Goal: Obtain resource: Download file/media

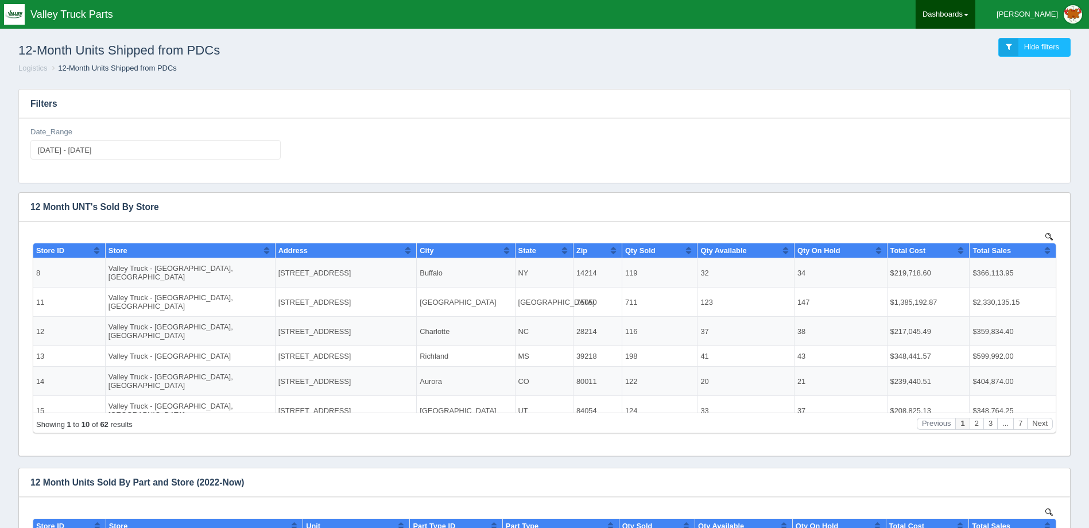
click at [955, 7] on link "Dashboards" at bounding box center [945, 14] width 60 height 29
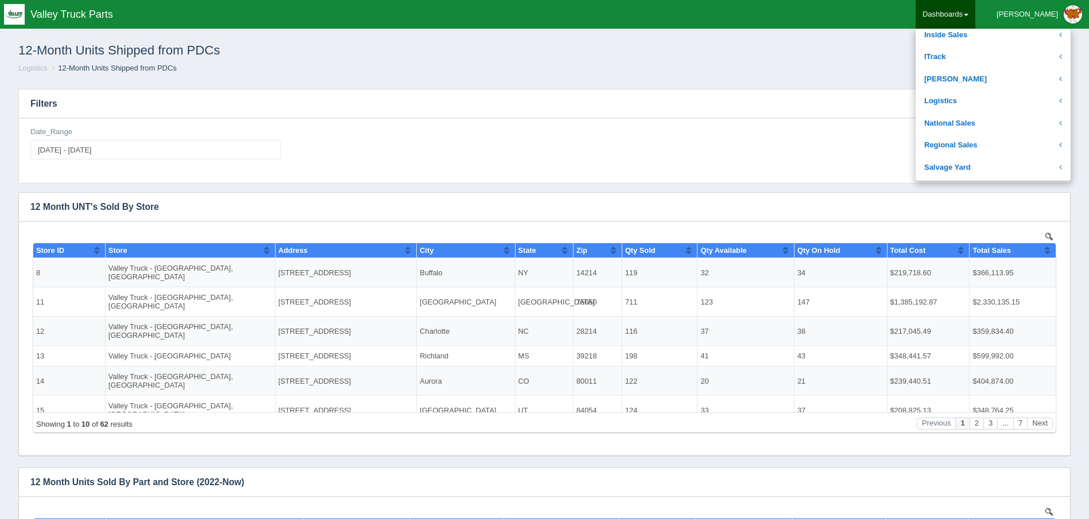
scroll to position [230, 0]
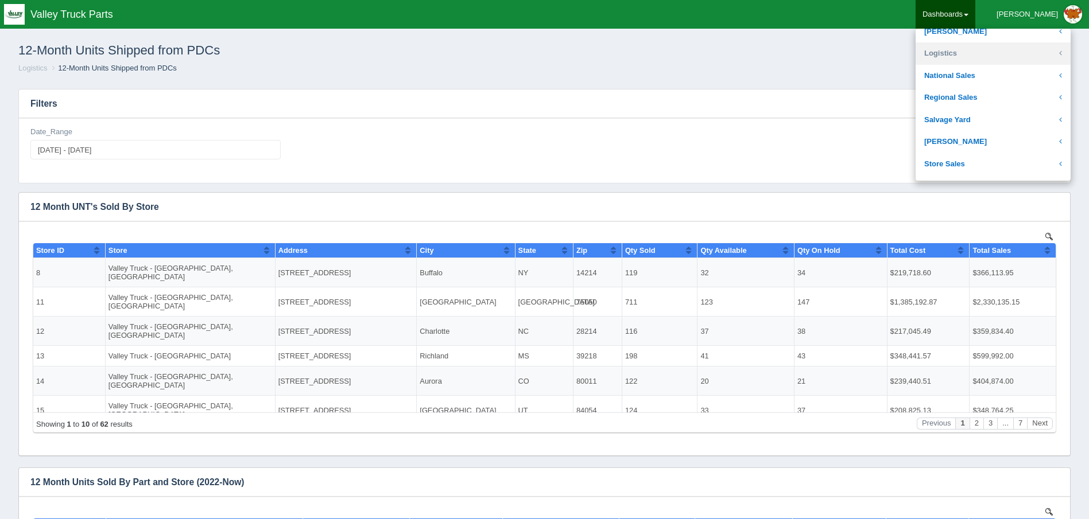
click at [1018, 52] on link "Logistics" at bounding box center [992, 53] width 155 height 22
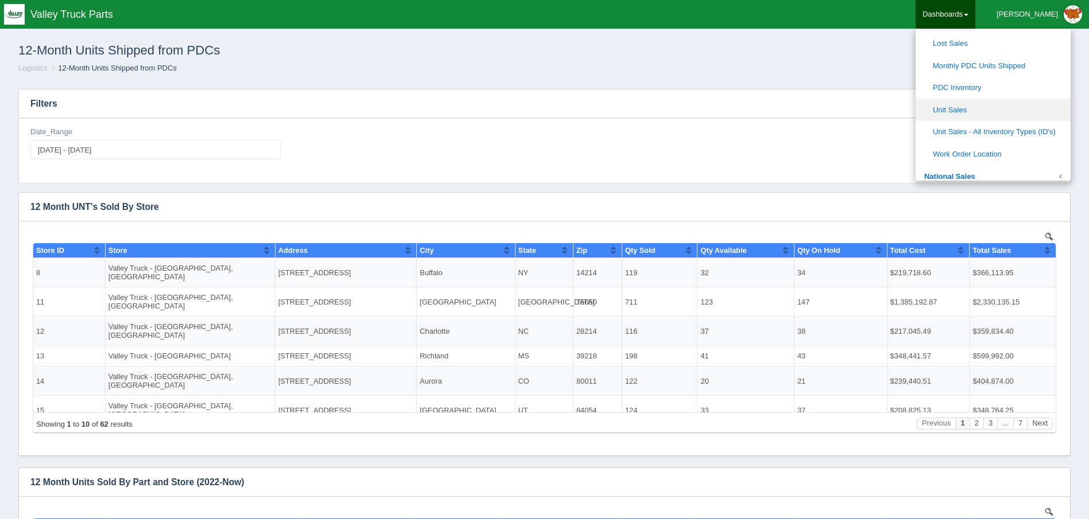
scroll to position [402, 0]
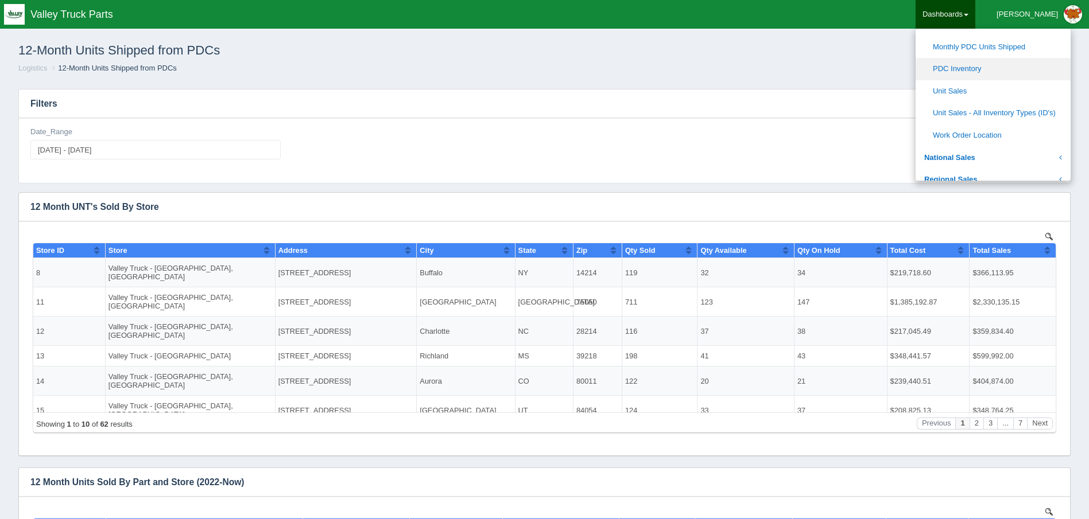
click at [1007, 68] on link "PDC Inventory" at bounding box center [992, 69] width 155 height 22
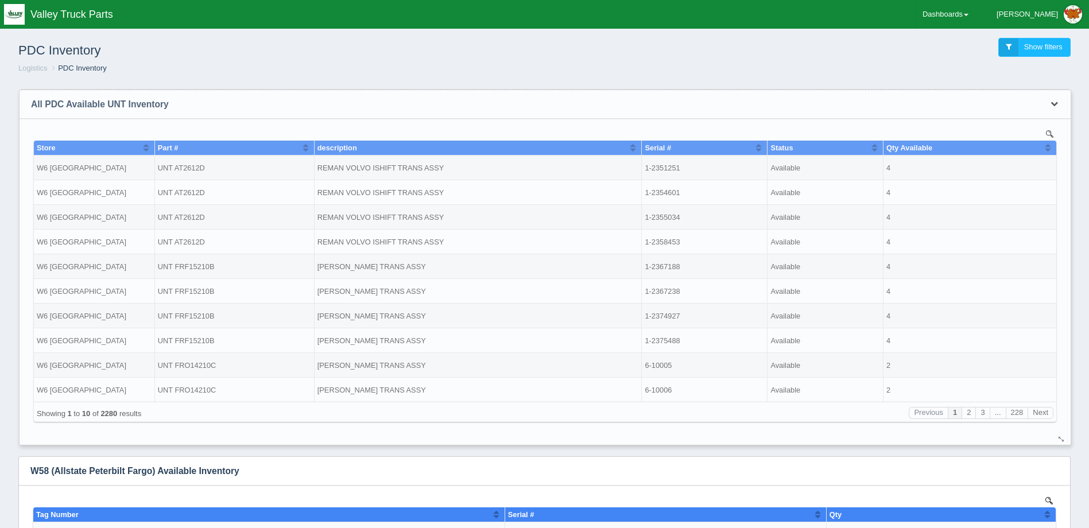
drag, startPoint x: 1039, startPoint y: 101, endPoint x: 1046, endPoint y: 103, distance: 7.1
click at [1040, 101] on div "Download CSV View all results" at bounding box center [1052, 104] width 35 height 28
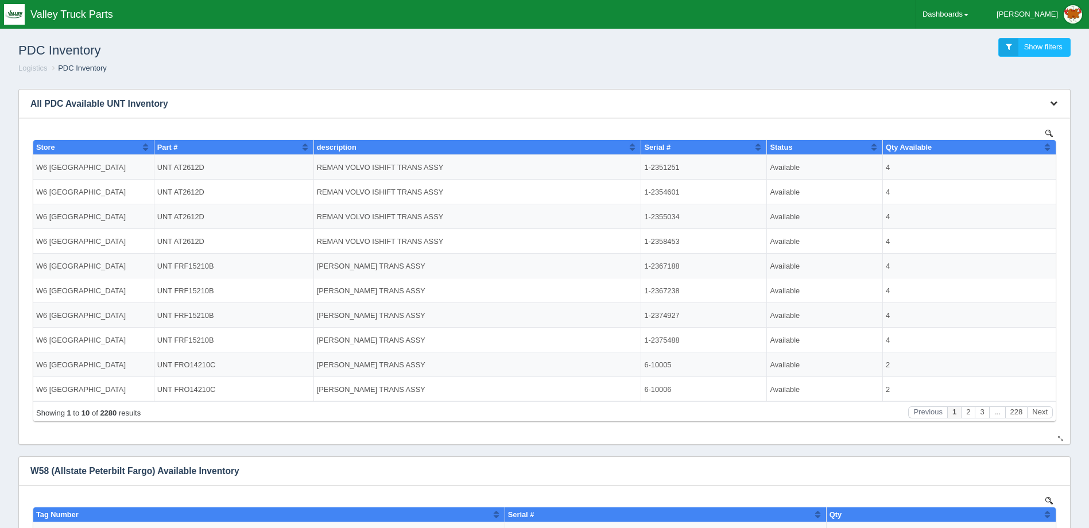
click at [1058, 106] on button "button" at bounding box center [1053, 104] width 15 height 18
click at [1014, 117] on link "Download CSV" at bounding box center [1015, 120] width 92 height 17
click at [726, 48] on div "PDC Inventory Show filters" at bounding box center [544, 47] width 1070 height 31
click at [963, 16] on link "Dashboards" at bounding box center [945, 14] width 60 height 29
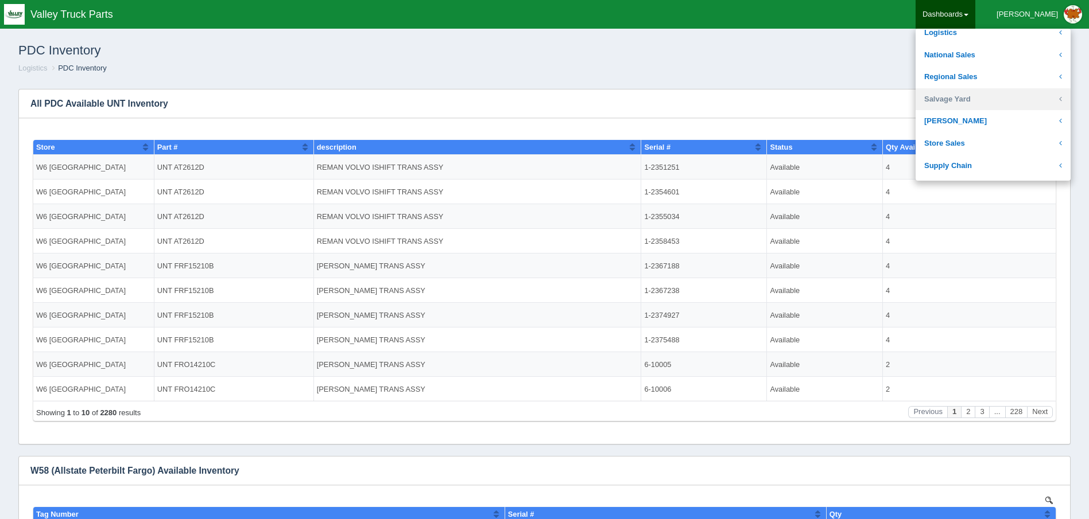
scroll to position [230, 0]
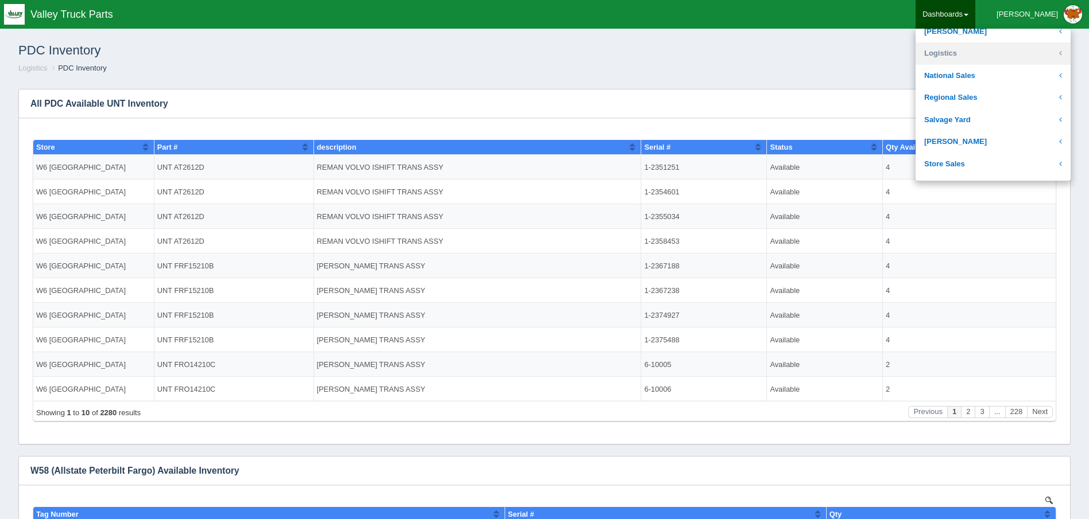
click at [1003, 51] on link "Logistics" at bounding box center [992, 53] width 155 height 22
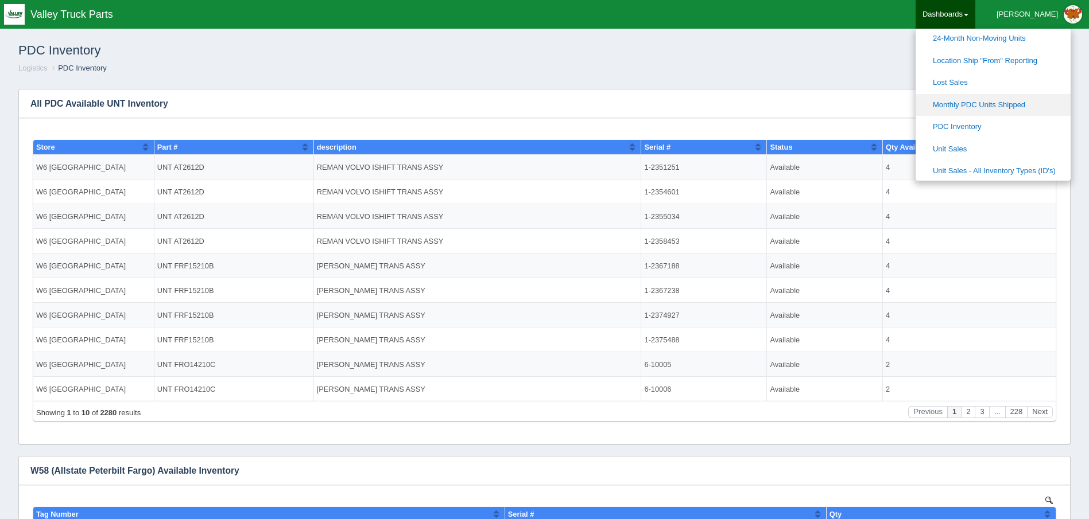
scroll to position [344, 0]
click at [1003, 141] on link "Unit Sales" at bounding box center [992, 149] width 155 height 22
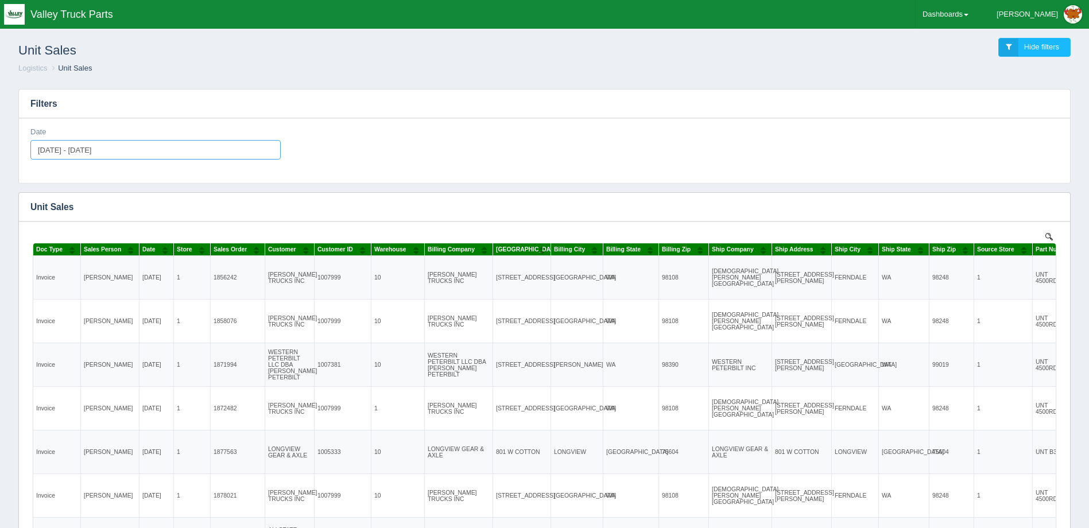
type input "[DATE]"
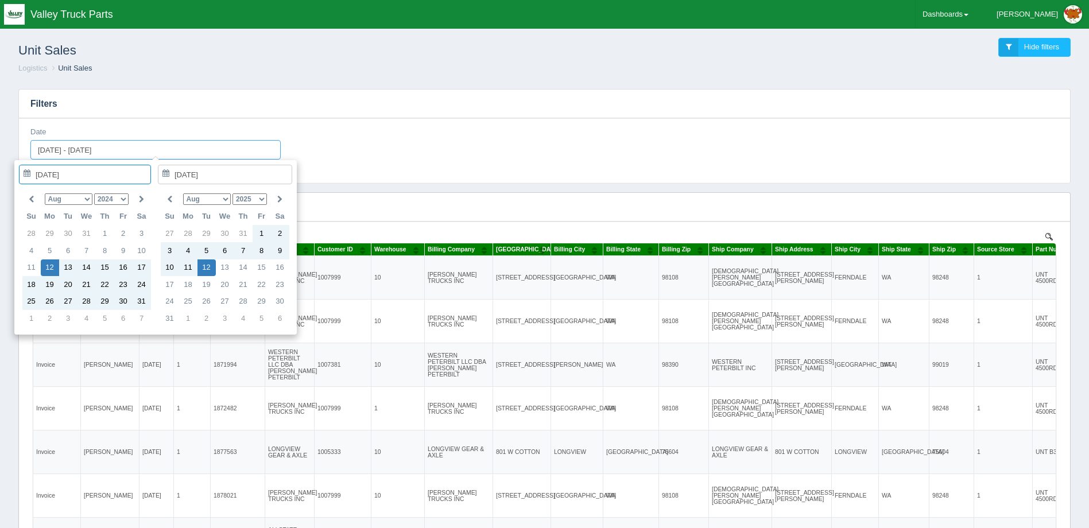
drag, startPoint x: 115, startPoint y: 149, endPoint x: 6, endPoint y: 142, distance: 109.9
click at [0, 137] on html "Toggle navigation Valley Truck Parts [PERSON_NAME] Edit Profile Logout Dashboar…" at bounding box center [544, 375] width 1089 height 751
click at [29, 201] on icon at bounding box center [31, 199] width 5 height 7
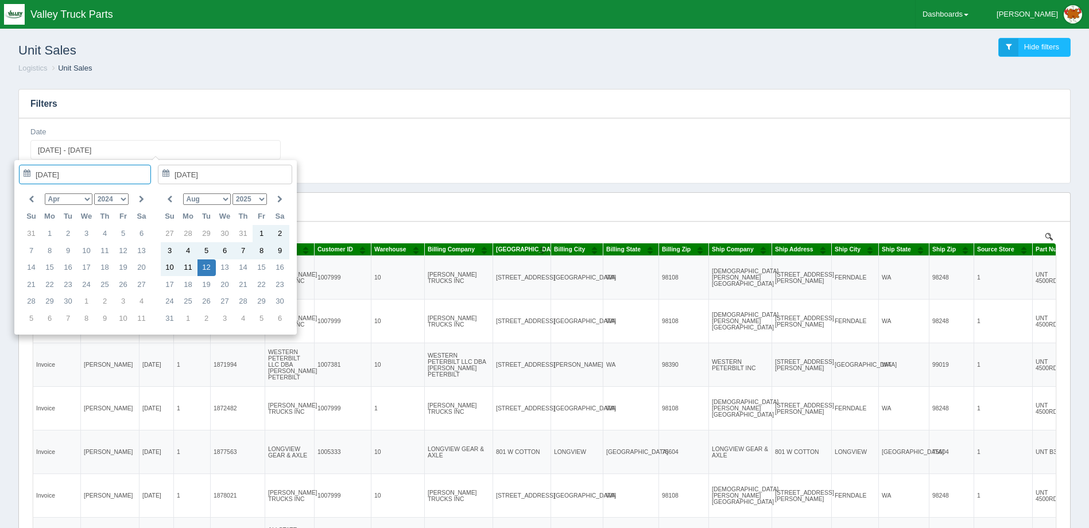
click at [29, 201] on icon at bounding box center [31, 199] width 5 height 7
type input "2024-03-01"
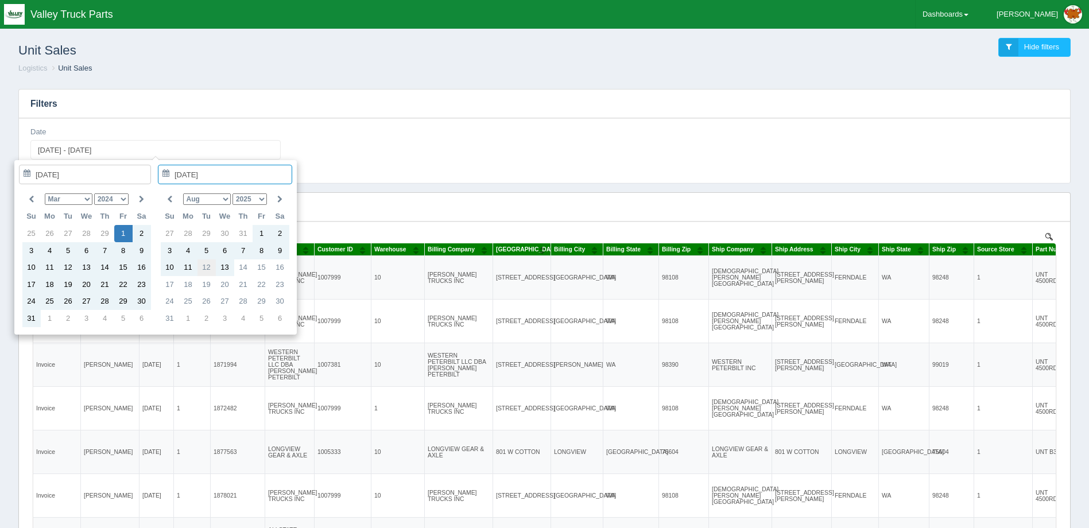
type input "2025-08-12"
type input "2024-03-01 - 2025-08-12"
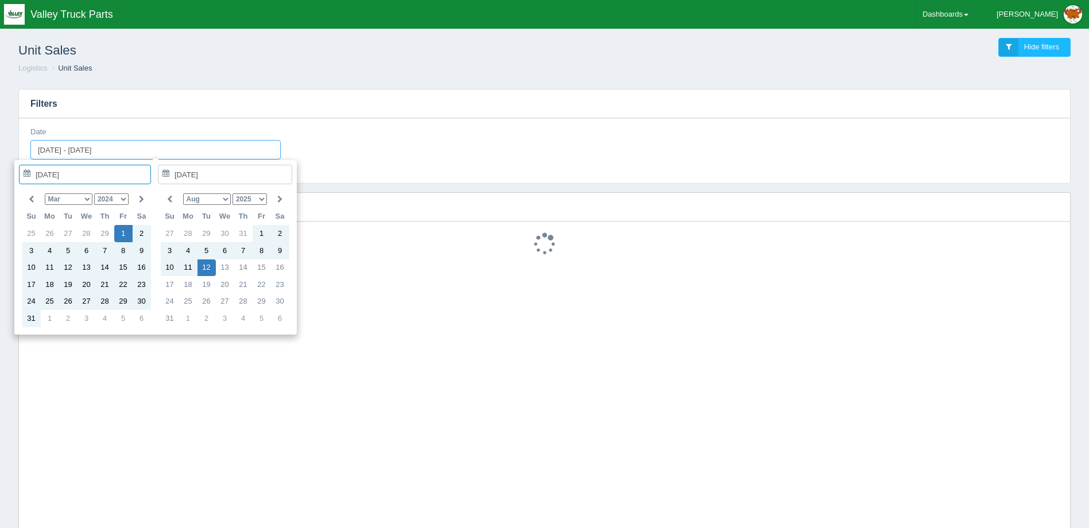
click at [68, 150] on input "2024-03-01 - 2025-08-12" at bounding box center [155, 150] width 250 height 20
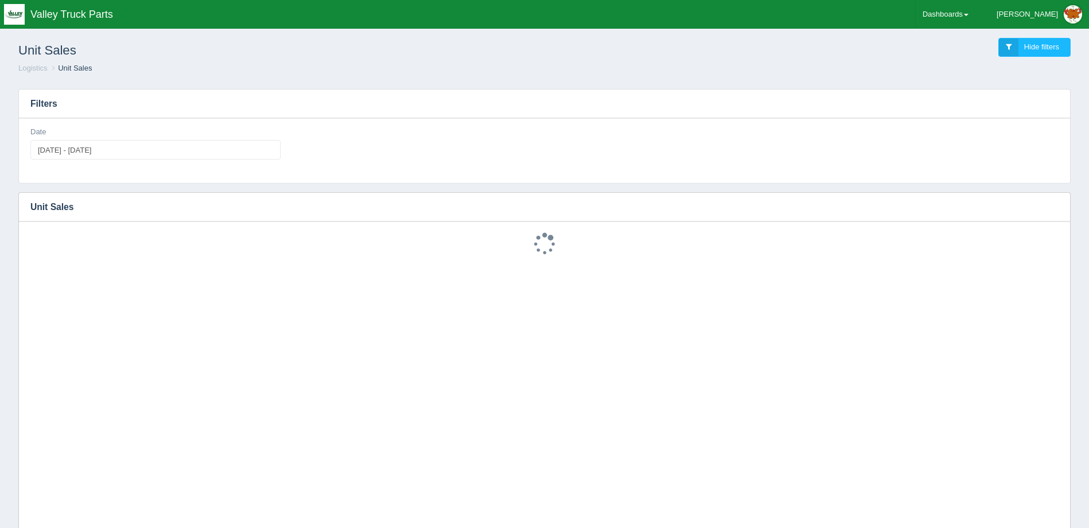
click at [312, 89] on div "Filters Date 2024-03-01 - 2025-08-12" at bounding box center [544, 136] width 1052 height 95
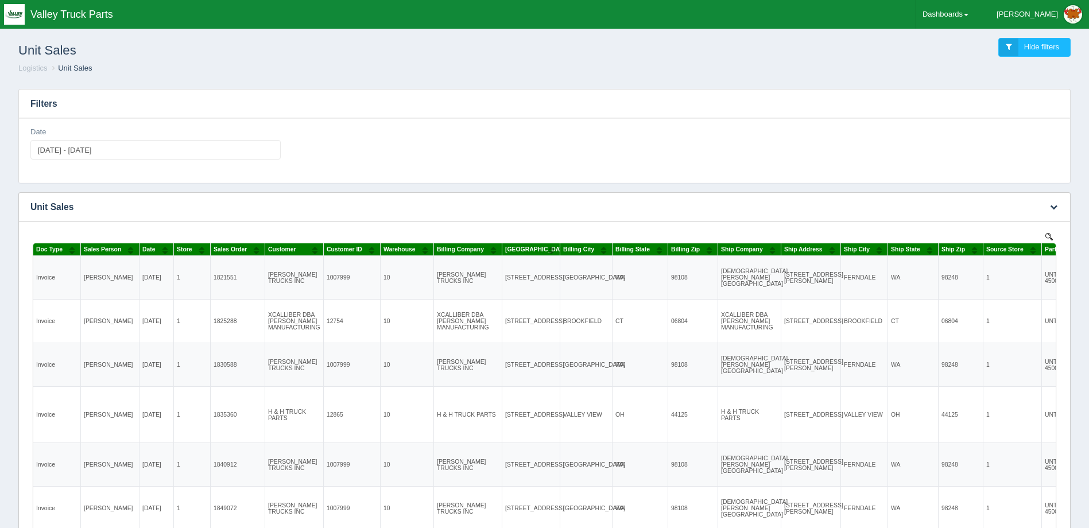
click at [425, 250] on button "Sort column ascending" at bounding box center [424, 250] width 7 height 14
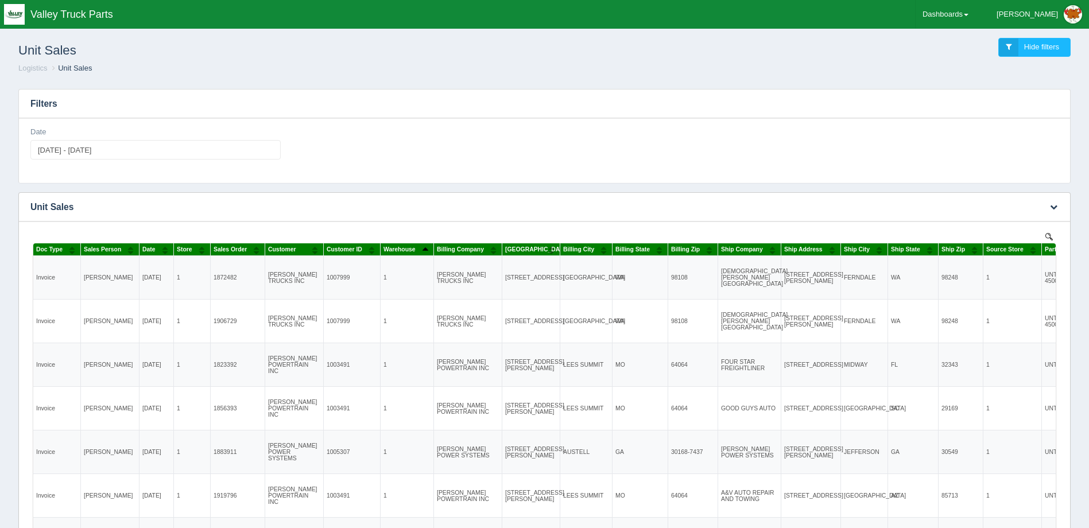
click at [425, 250] on button "Sort column descending" at bounding box center [424, 250] width 7 height 14
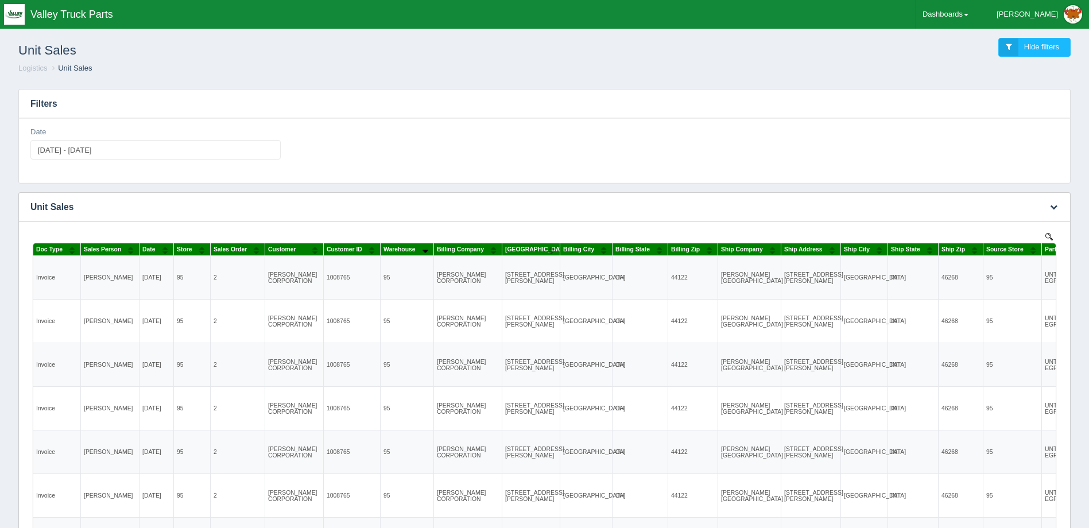
click at [425, 250] on button "Sort column ascending" at bounding box center [424, 250] width 7 height 14
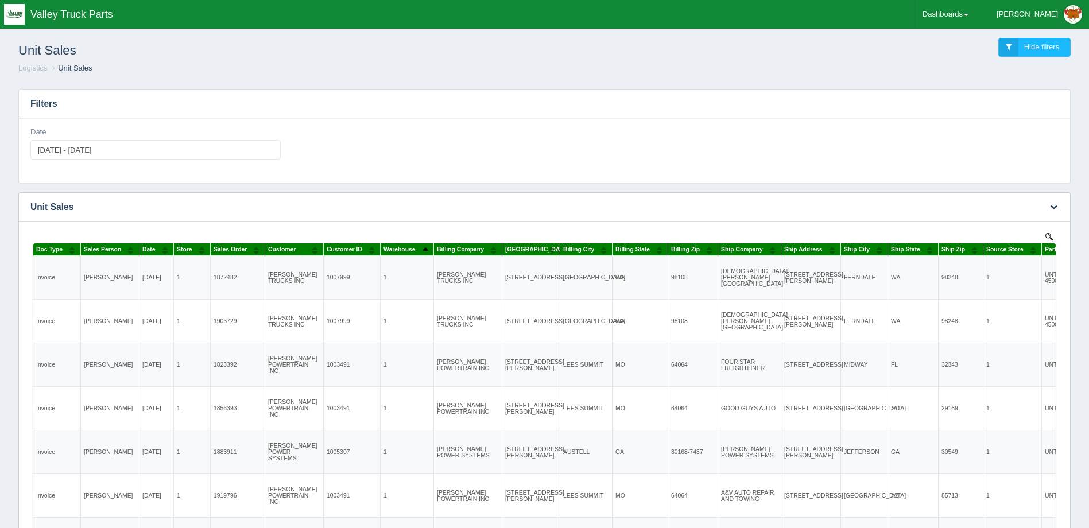
click at [425, 250] on button "Sort column descending" at bounding box center [424, 250] width 7 height 14
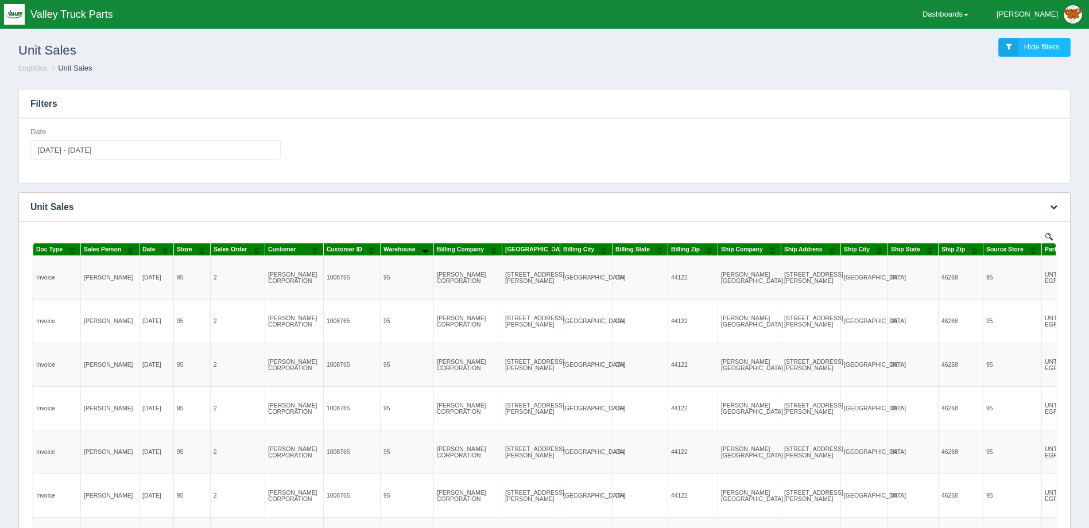
click at [425, 250] on button "Sort column ascending" at bounding box center [424, 250] width 7 height 14
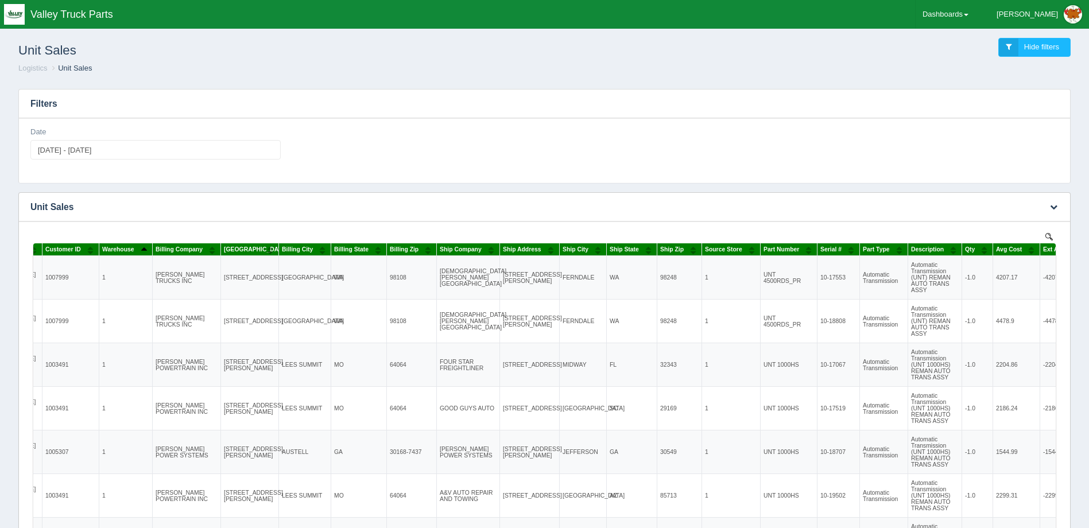
scroll to position [0, 287]
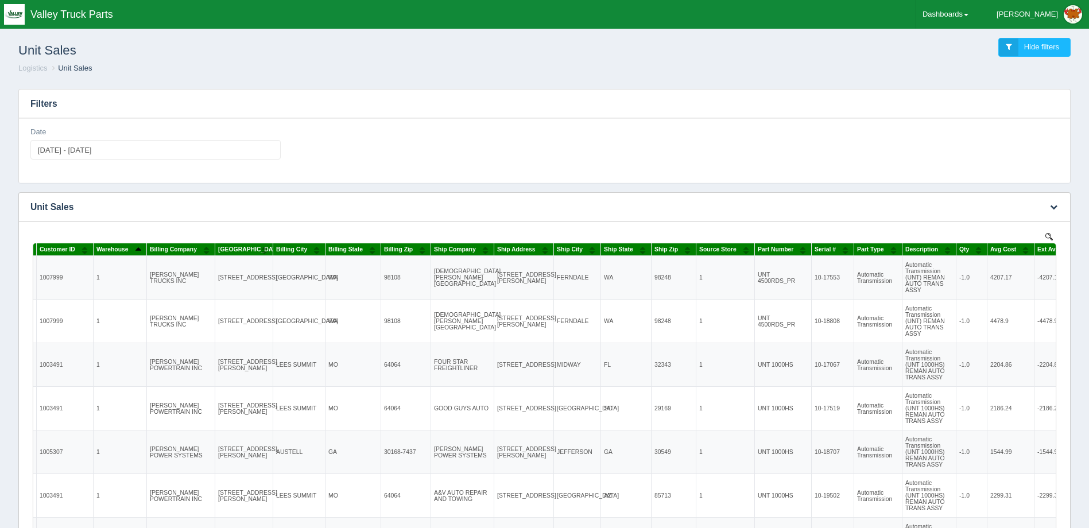
click at [744, 250] on button "Sort column ascending" at bounding box center [745, 250] width 7 height 14
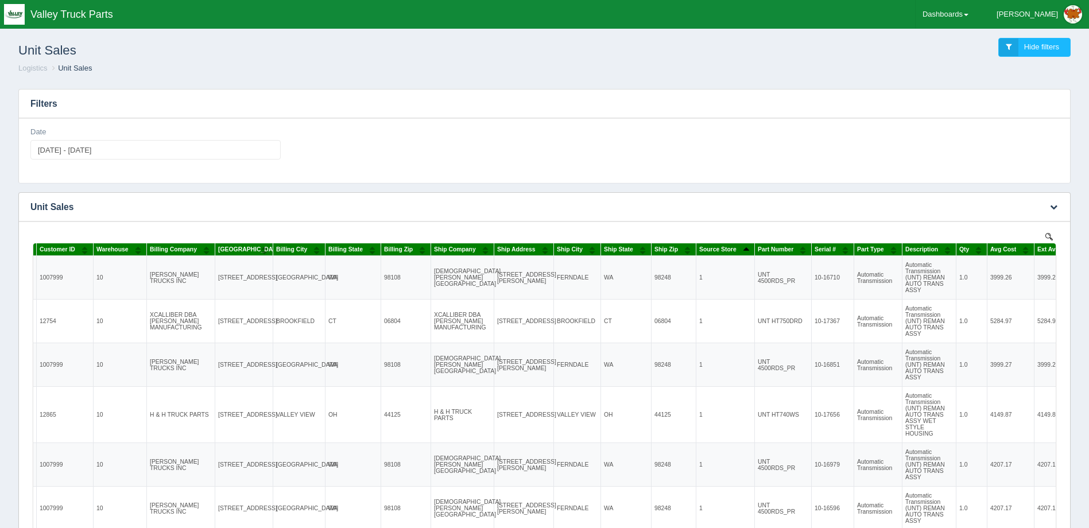
click at [744, 250] on button "Sort column descending" at bounding box center [745, 250] width 7 height 14
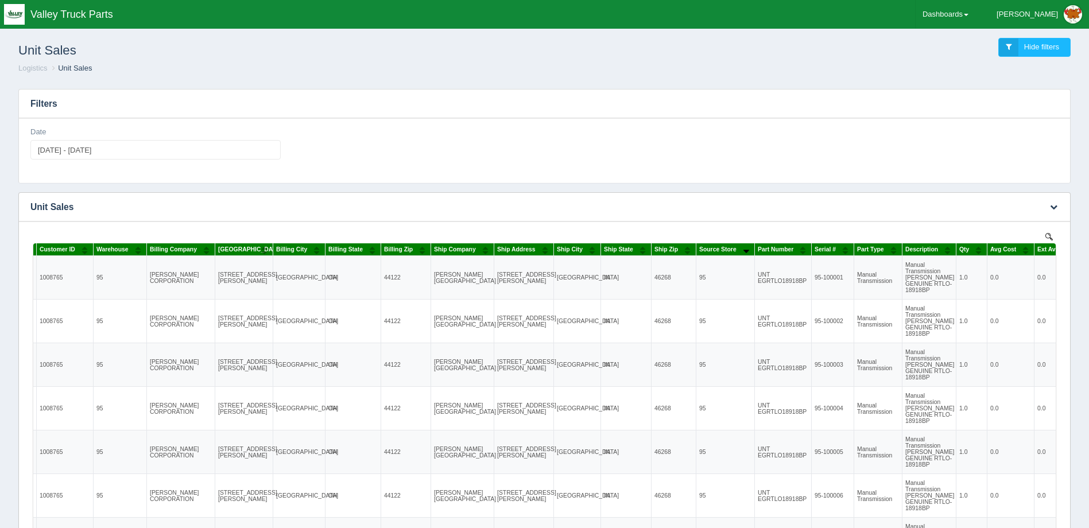
click at [744, 250] on button "Sort column ascending" at bounding box center [745, 250] width 7 height 14
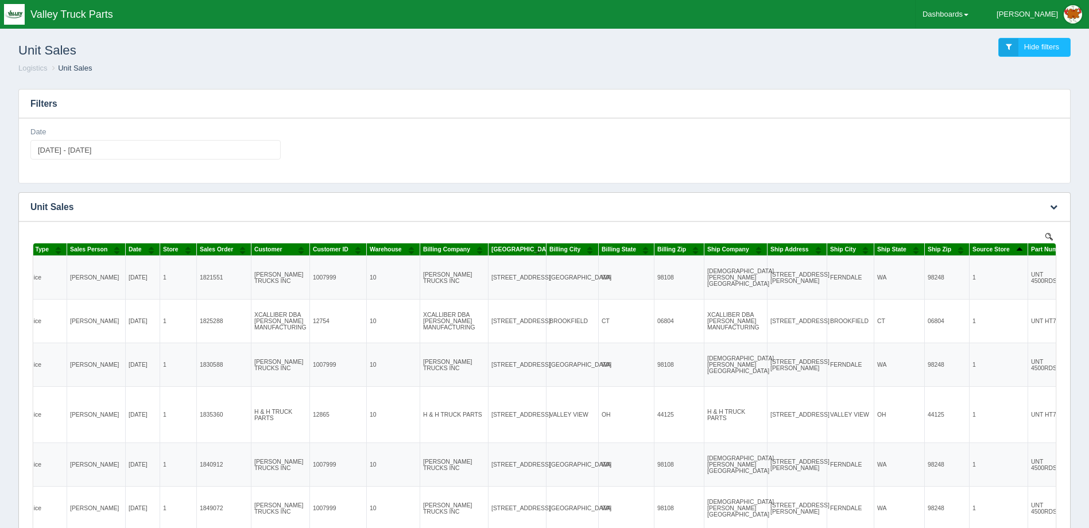
scroll to position [0, 0]
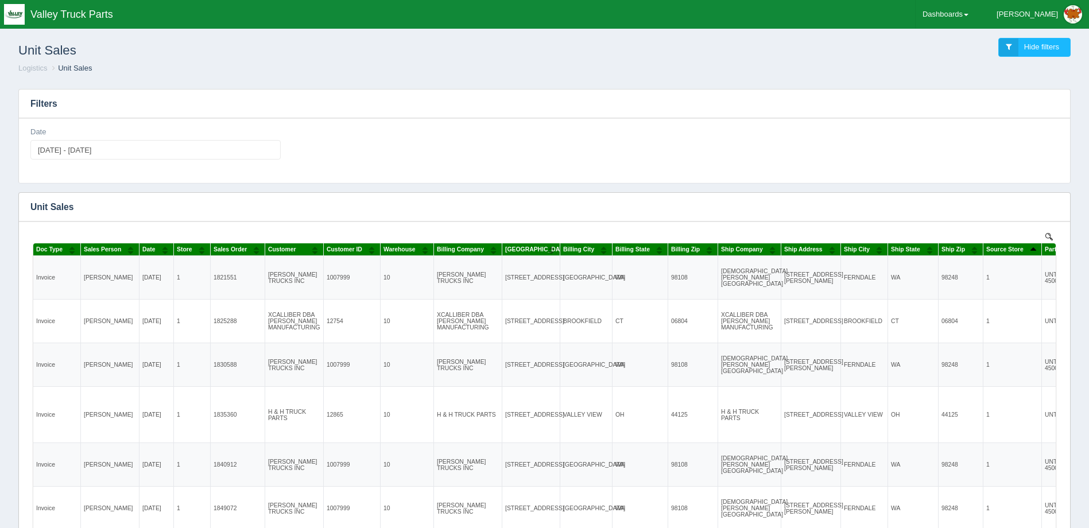
click at [530, 100] on h3 "Filters" at bounding box center [544, 104] width 1051 height 29
drag, startPoint x: 658, startPoint y: 88, endPoint x: 690, endPoint y: 134, distance: 55.6
click at [658, 88] on div "Filters Date 2024-03-01 - 2025-08-12 Download CSV View all results Unit Sales N…" at bounding box center [544, 383] width 1070 height 607
drag, startPoint x: 1039, startPoint y: 204, endPoint x: 1052, endPoint y: 204, distance: 13.2
click at [1050, 204] on div "Download CSV View all results" at bounding box center [1052, 207] width 35 height 28
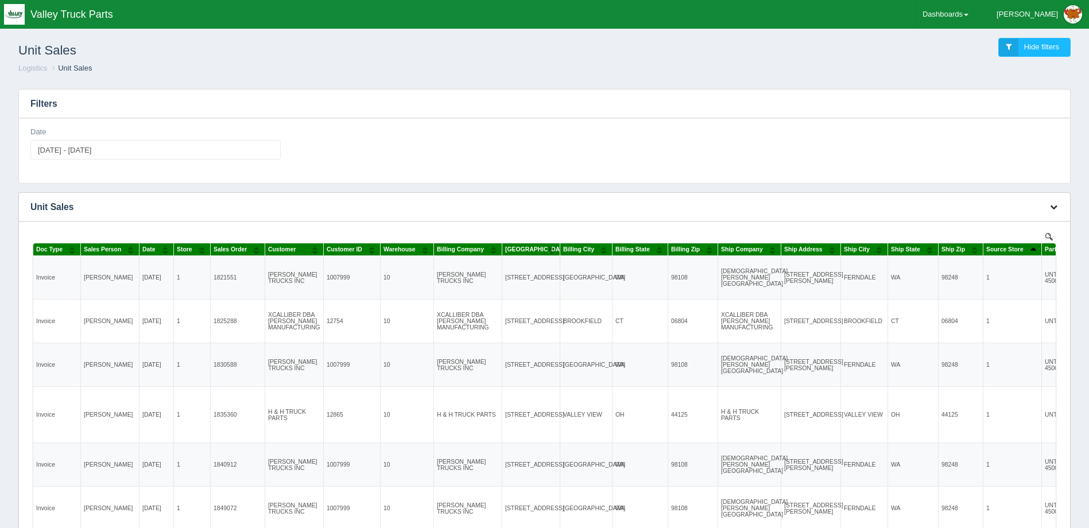
click at [1054, 204] on icon "button" at bounding box center [1053, 206] width 7 height 7
click at [1009, 219] on link "Download CSV" at bounding box center [1015, 224] width 92 height 17
click at [725, 65] on ol "Logistics Unit Sales" at bounding box center [544, 68] width 1070 height 11
click at [1053, 205] on icon "button" at bounding box center [1053, 206] width 7 height 7
click at [1024, 222] on link "Download CSV" at bounding box center [1015, 224] width 92 height 17
